Goal: Transaction & Acquisition: Purchase product/service

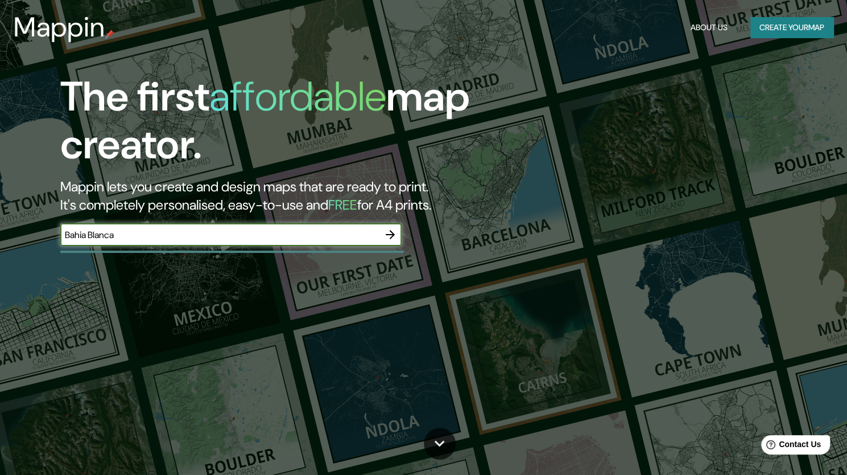
type input "Bahia Blanca"
click at [386, 229] on icon "button" at bounding box center [391, 235] width 14 height 14
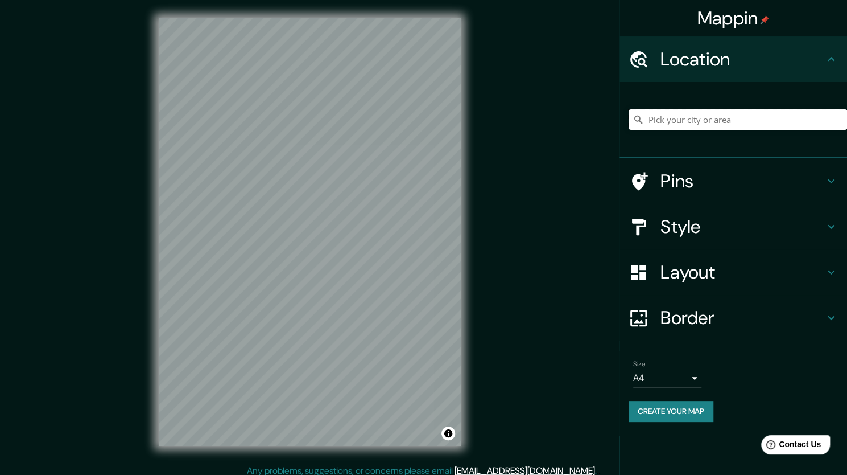
click at [670, 125] on input "Pick your city or area" at bounding box center [738, 119] width 219 height 20
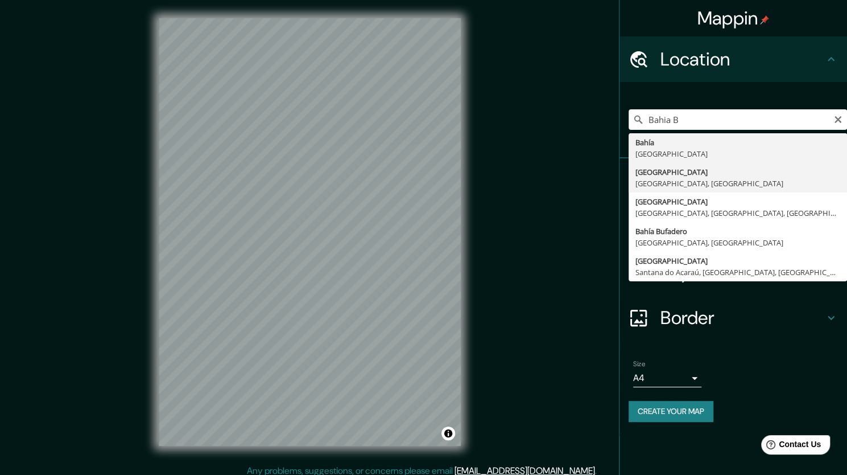
type input "[GEOGRAPHIC_DATA], [GEOGRAPHIC_DATA], [GEOGRAPHIC_DATA]"
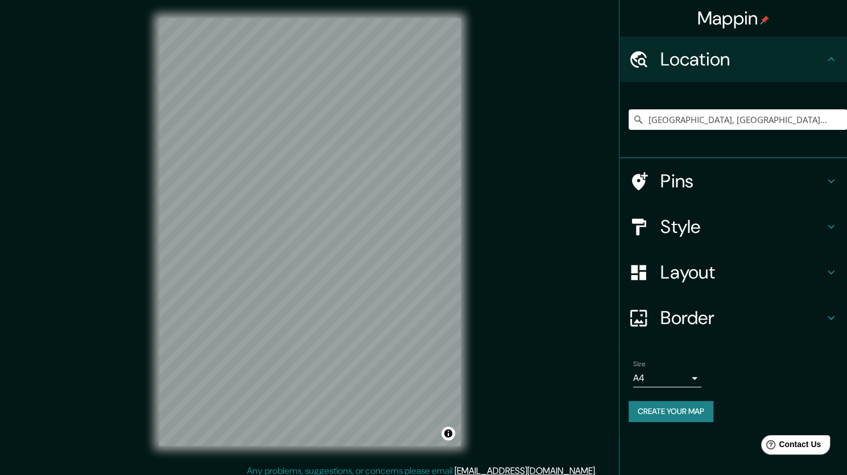
click at [680, 174] on h4 "Pins" at bounding box center [743, 181] width 164 height 23
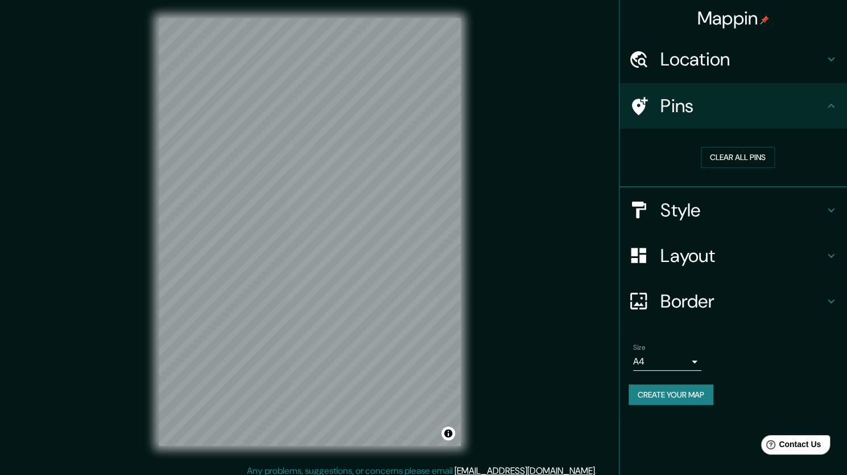
click at [829, 304] on icon at bounding box center [832, 301] width 14 height 14
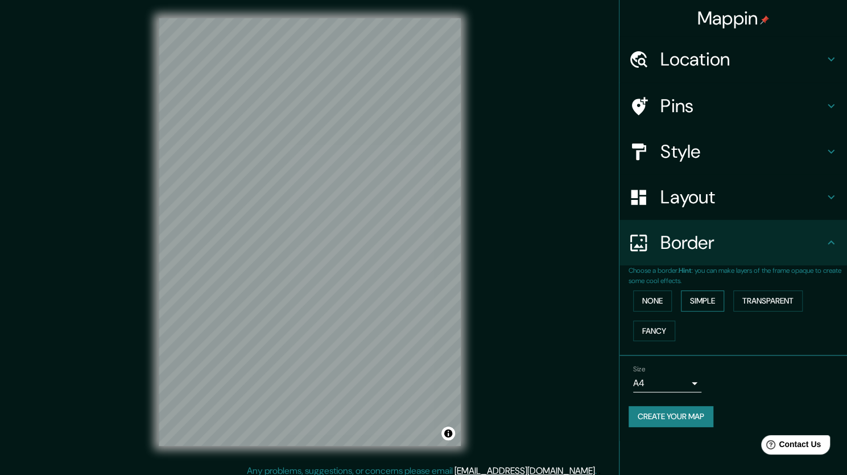
click at [711, 302] on button "Simple" at bounding box center [702, 300] width 43 height 21
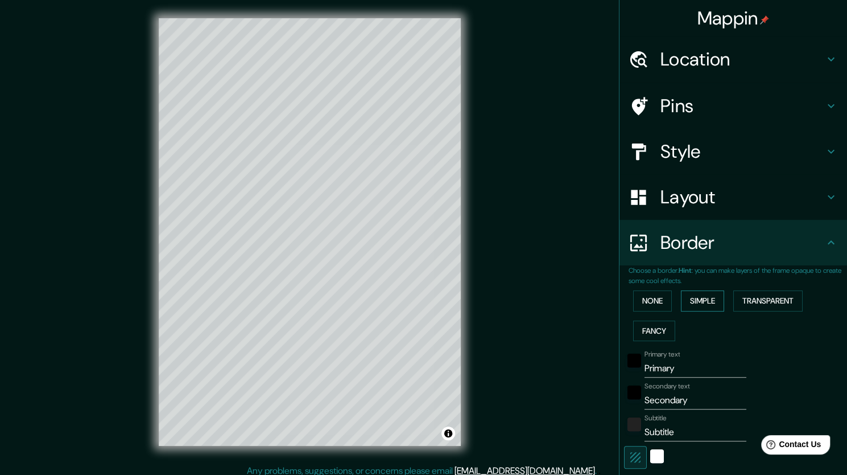
click at [699, 300] on button "Simple" at bounding box center [702, 300] width 43 height 21
type input "212"
type input "42"
click at [652, 307] on button "None" at bounding box center [652, 300] width 39 height 21
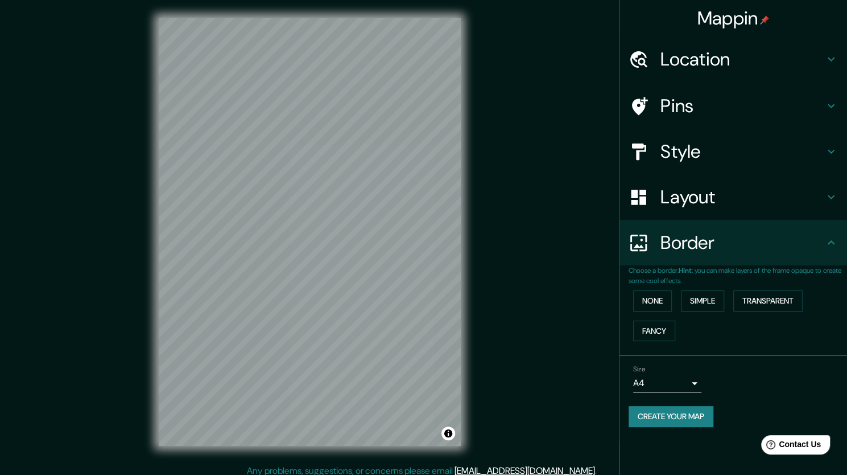
click at [825, 198] on icon at bounding box center [832, 197] width 14 height 14
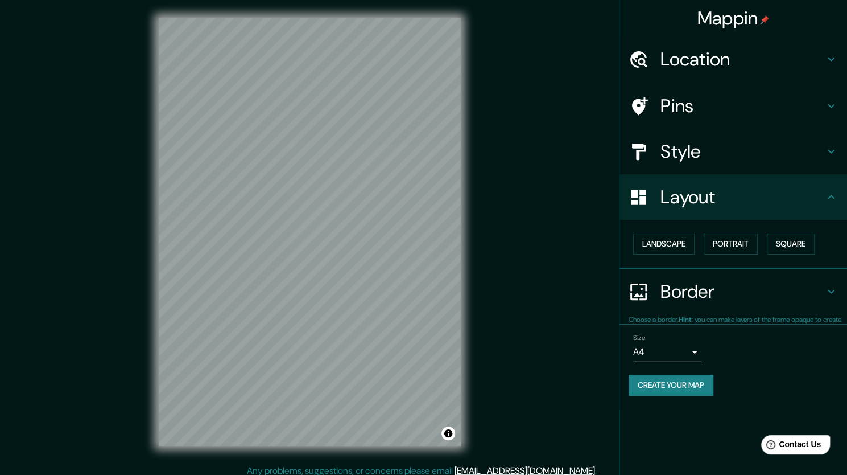
click at [825, 155] on icon at bounding box center [832, 152] width 14 height 14
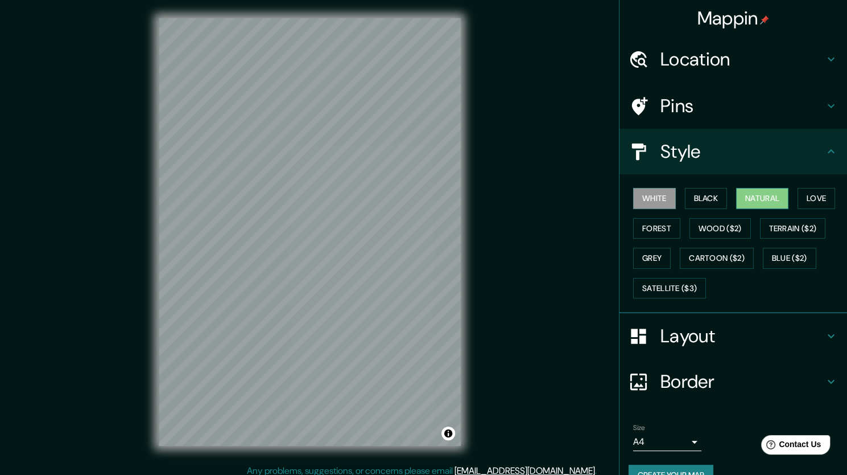
click at [766, 199] on button "Natural" at bounding box center [762, 198] width 52 height 21
click at [658, 236] on button "Forest" at bounding box center [656, 228] width 47 height 21
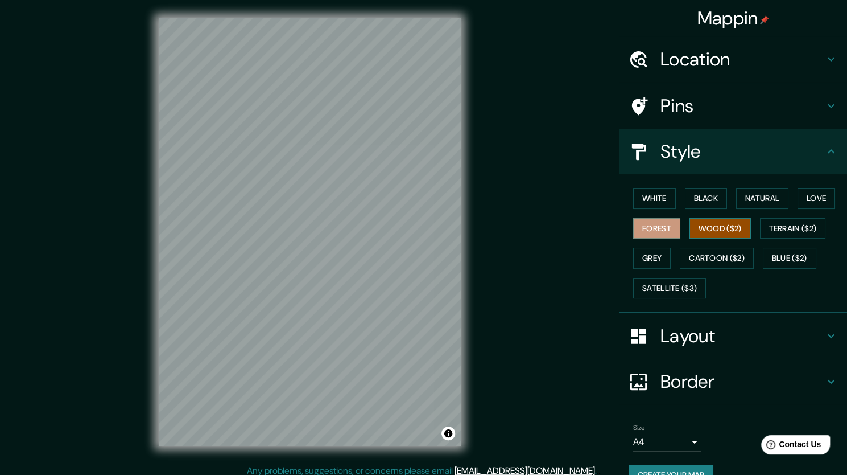
click at [710, 233] on button "Wood ($2)" at bounding box center [720, 228] width 61 height 21
click at [653, 266] on button "Grey" at bounding box center [652, 258] width 38 height 21
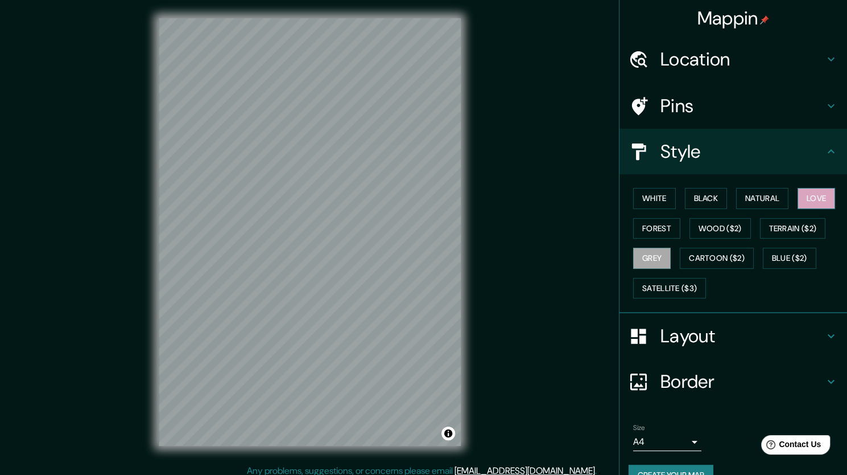
click at [809, 197] on button "Love" at bounding box center [817, 198] width 38 height 21
click at [720, 259] on button "Cartoon ($2)" at bounding box center [717, 258] width 74 height 21
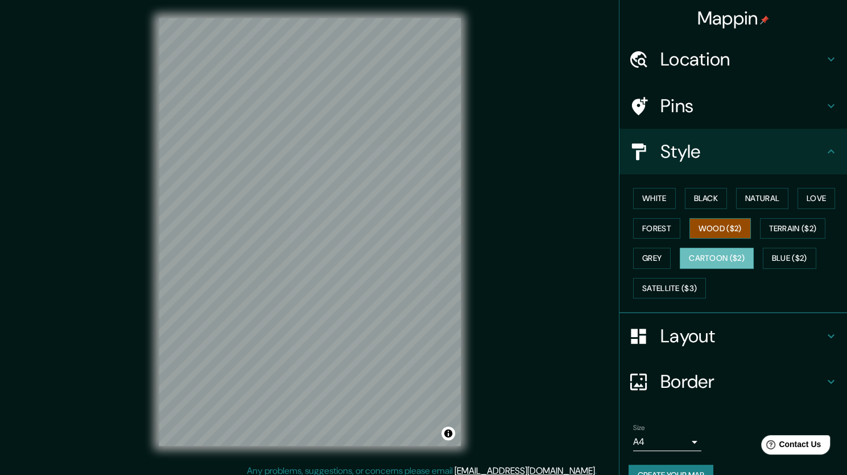
click at [727, 228] on button "Wood ($2)" at bounding box center [720, 228] width 61 height 21
click at [797, 224] on button "Terrain ($2)" at bounding box center [793, 228] width 66 height 21
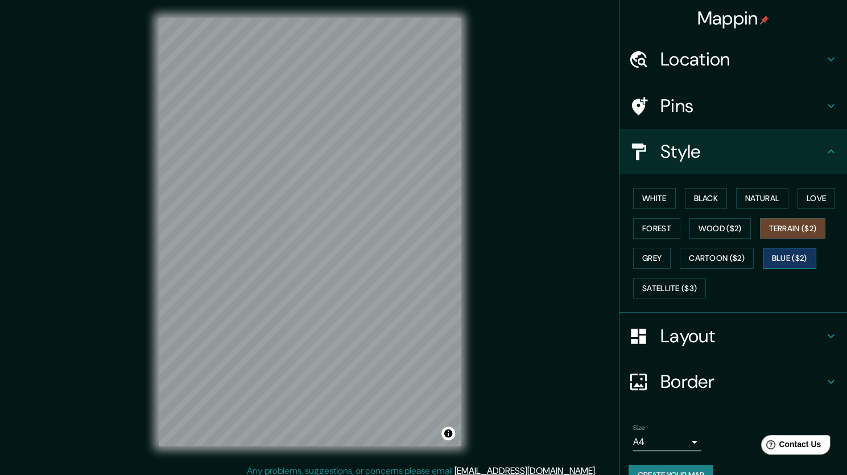
click at [786, 258] on button "Blue ($2)" at bounding box center [789, 258] width 53 height 21
click at [768, 207] on button "Natural" at bounding box center [762, 198] width 52 height 21
click at [825, 61] on icon at bounding box center [832, 59] width 14 height 14
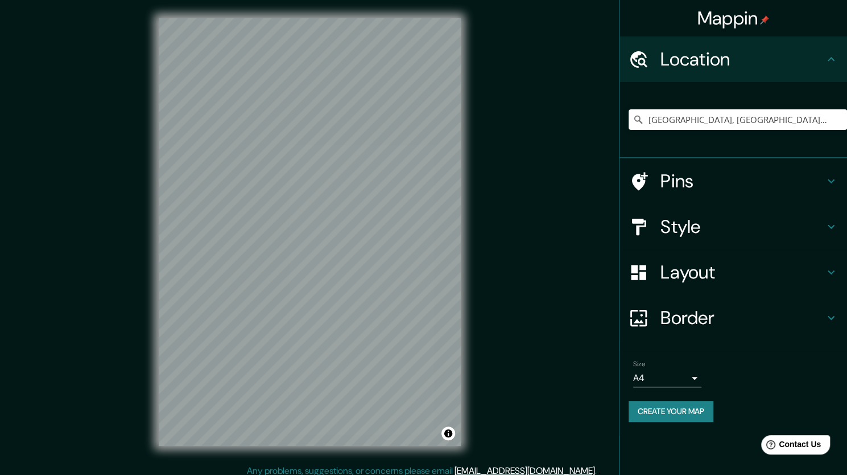
click at [697, 381] on body "Mappin Location [GEOGRAPHIC_DATA], [GEOGRAPHIC_DATA], [GEOGRAPHIC_DATA] Pins St…" at bounding box center [423, 237] width 847 height 475
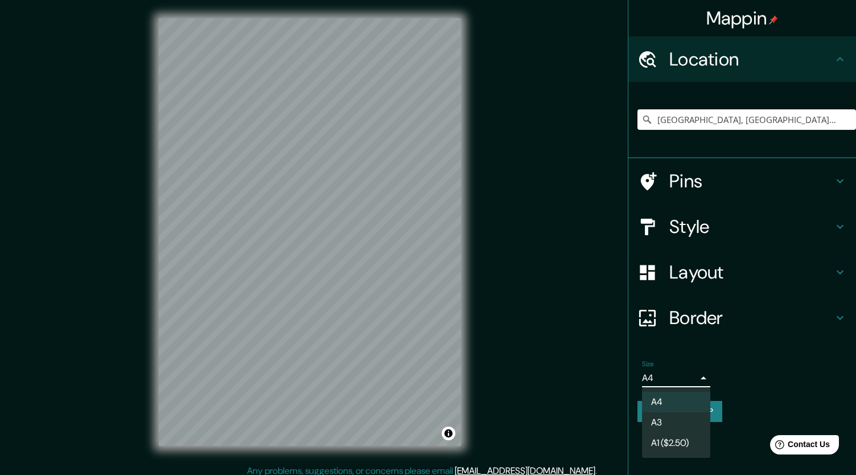
click at [737, 379] on div at bounding box center [428, 237] width 856 height 475
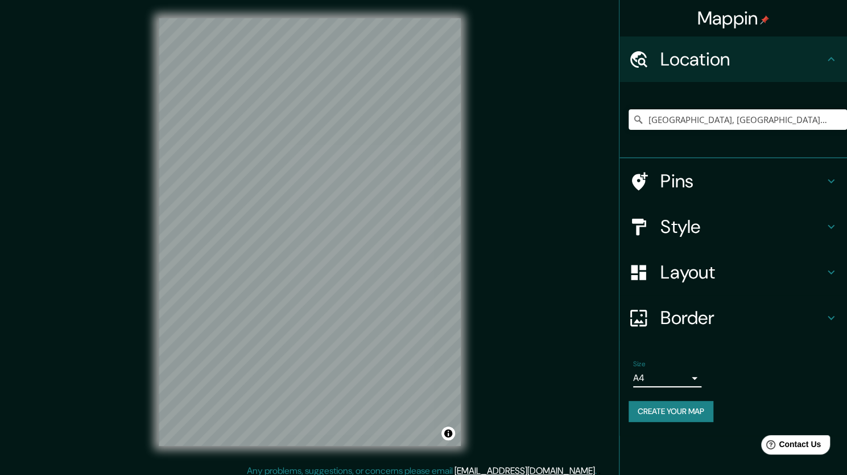
click at [703, 410] on button "Create your map" at bounding box center [671, 411] width 85 height 21
click at [768, 355] on div "Size A4 single" at bounding box center [733, 373] width 209 height 36
